Goal: Navigation & Orientation: Find specific page/section

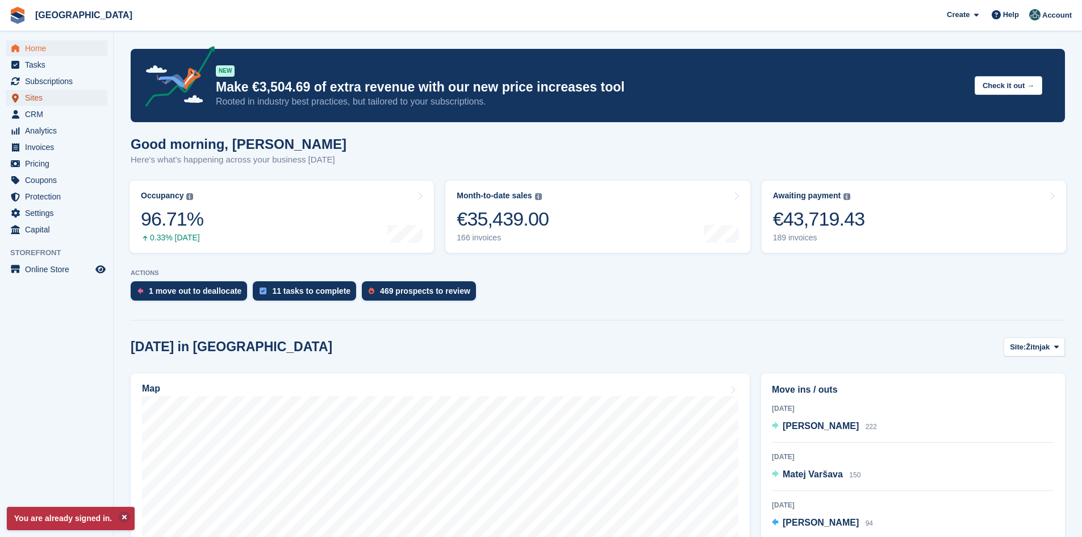
click at [37, 94] on span "Sites" at bounding box center [59, 98] width 68 height 16
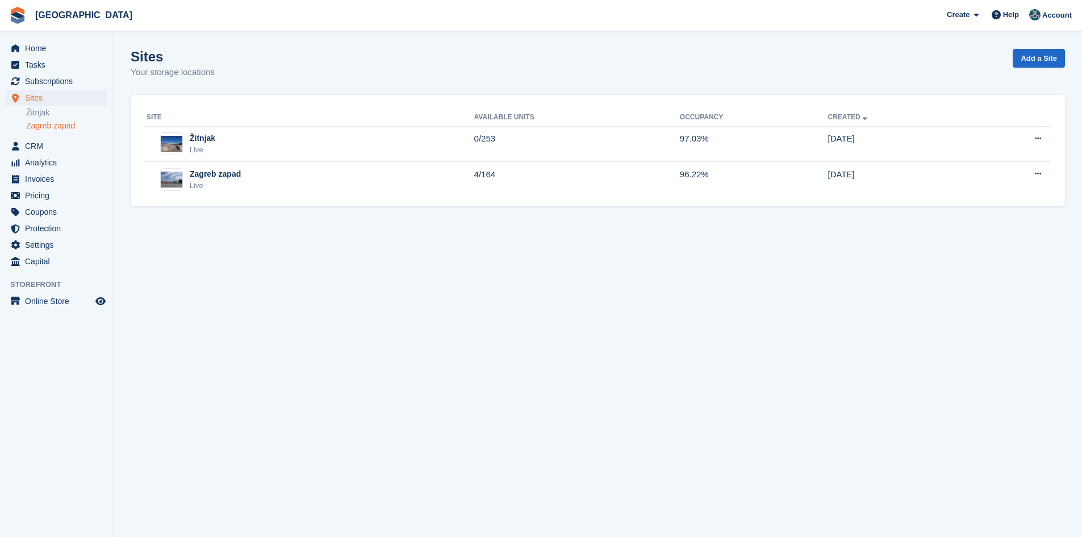
click at [50, 123] on link "Zagreb zapad" at bounding box center [66, 125] width 81 height 11
